Goal: Information Seeking & Learning: Learn about a topic

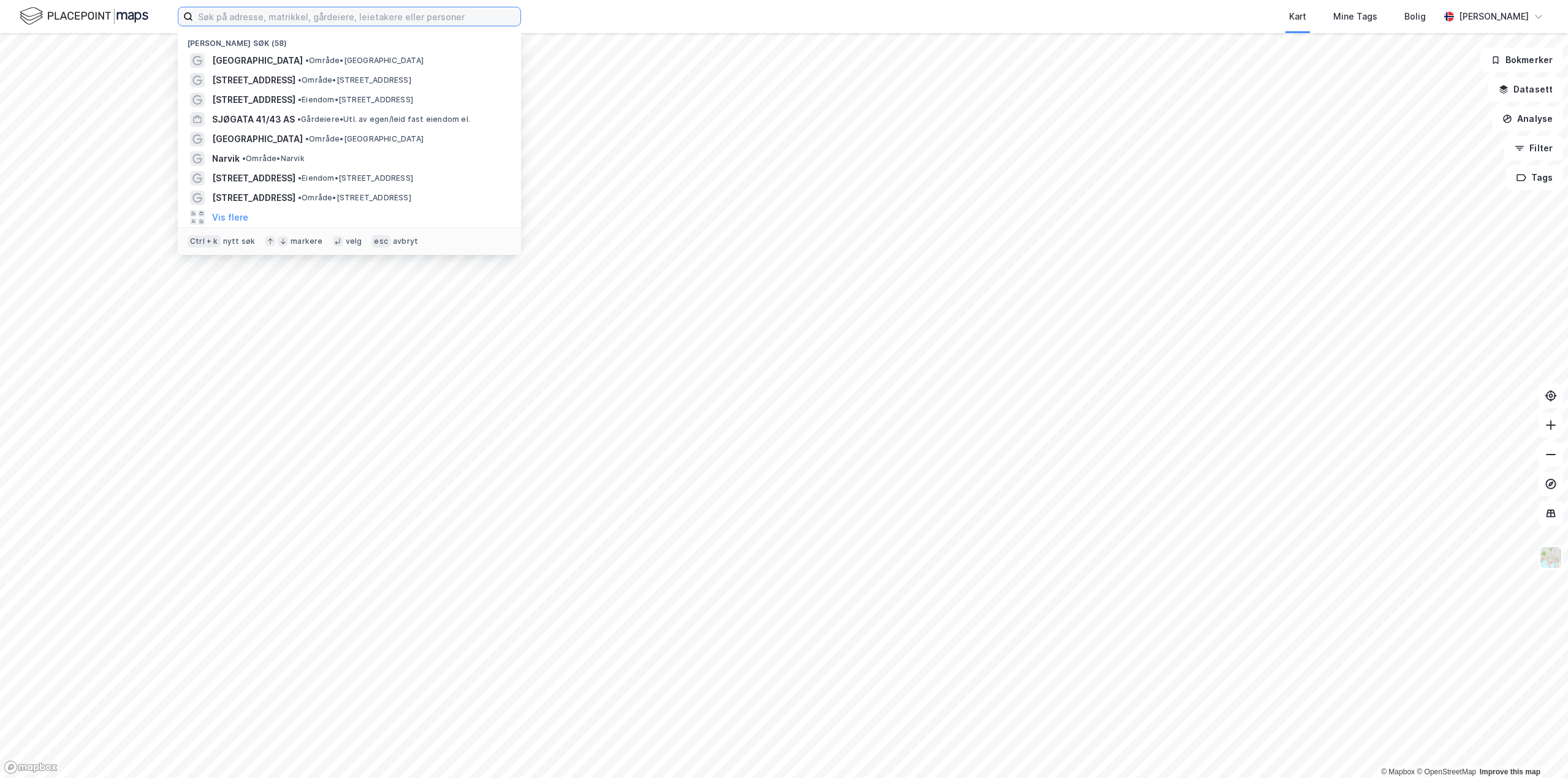
click at [413, 14] on input at bounding box center [356, 16] width 328 height 18
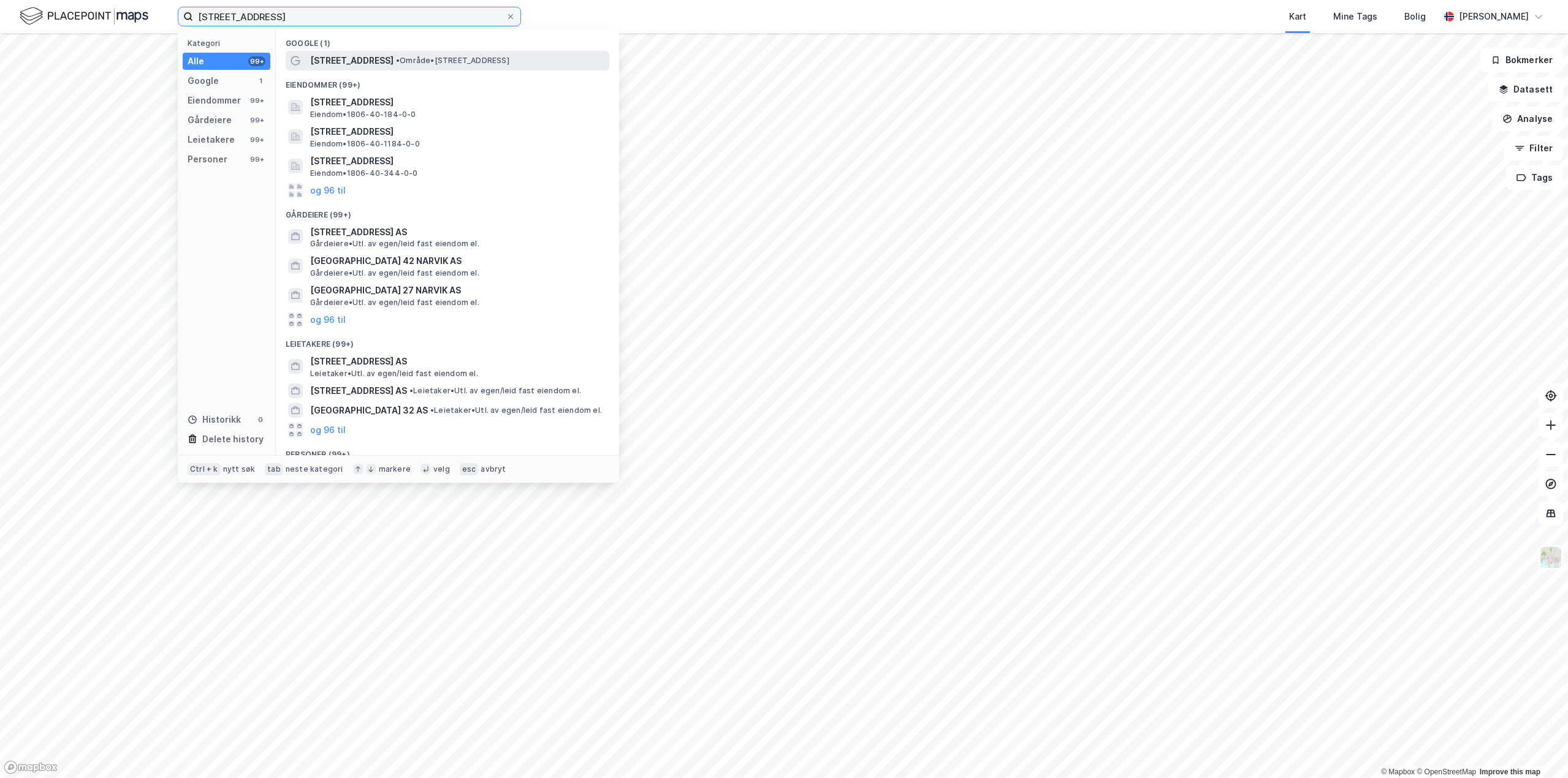
type input "[STREET_ADDRESS]"
